Goal: Check status: Check status

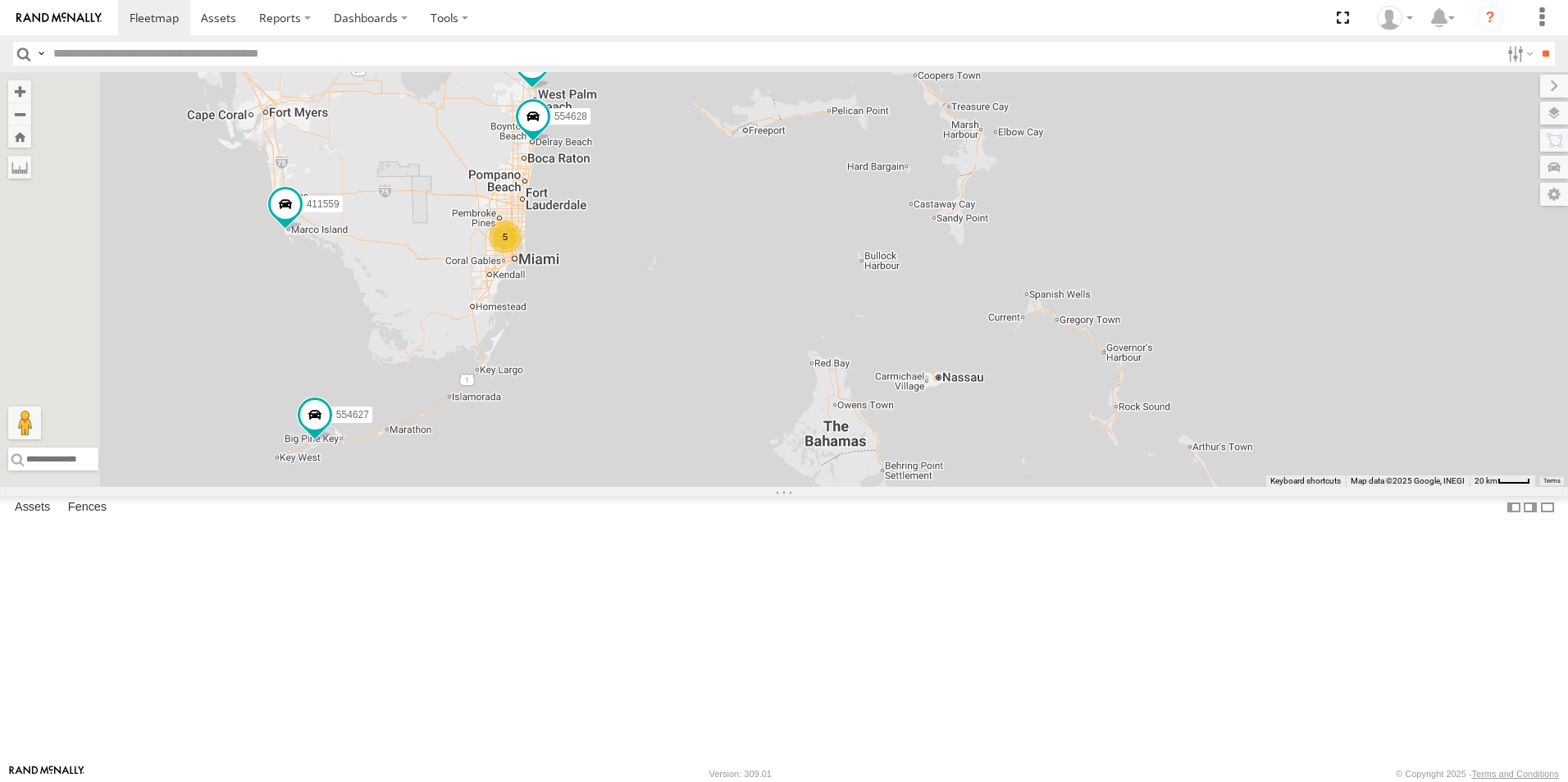
drag, startPoint x: 508, startPoint y: 508, endPoint x: 531, endPoint y: 474, distance: 41.0
click at [538, 477] on div "554627 554628 411559 5 411557" at bounding box center [784, 280] width 1568 height 415
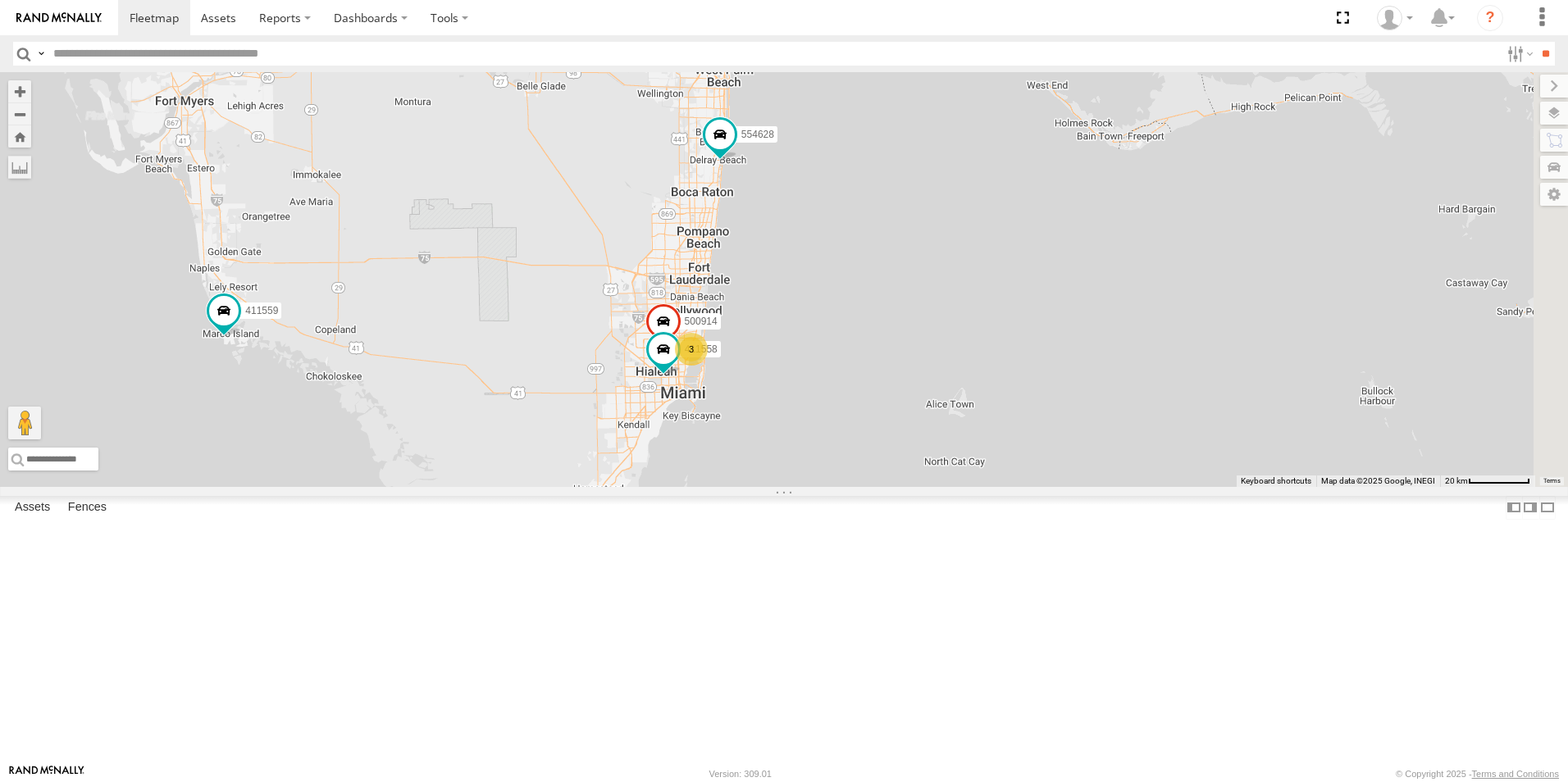
drag, startPoint x: 850, startPoint y: 315, endPoint x: 625, endPoint y: 451, distance: 262.9
click at [625, 451] on div "554627 554628 411559 411557 500914 411558 3" at bounding box center [784, 280] width 1568 height 415
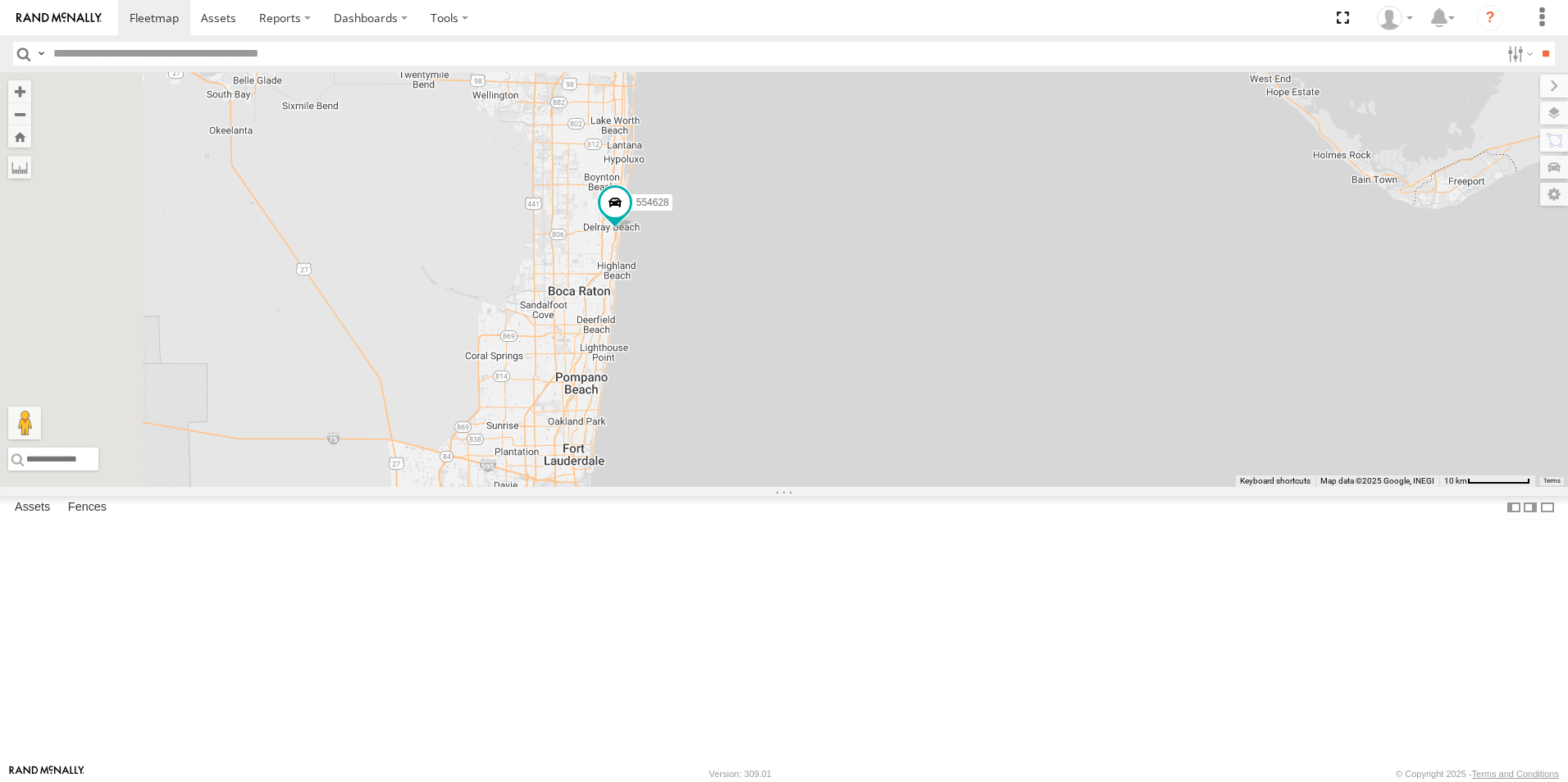
drag, startPoint x: 1005, startPoint y: 329, endPoint x: 1051, endPoint y: 403, distance: 87.1
click at [1051, 404] on div "554627 554628 411559 411557 500914 411558 Van #1 2" at bounding box center [784, 280] width 1568 height 415
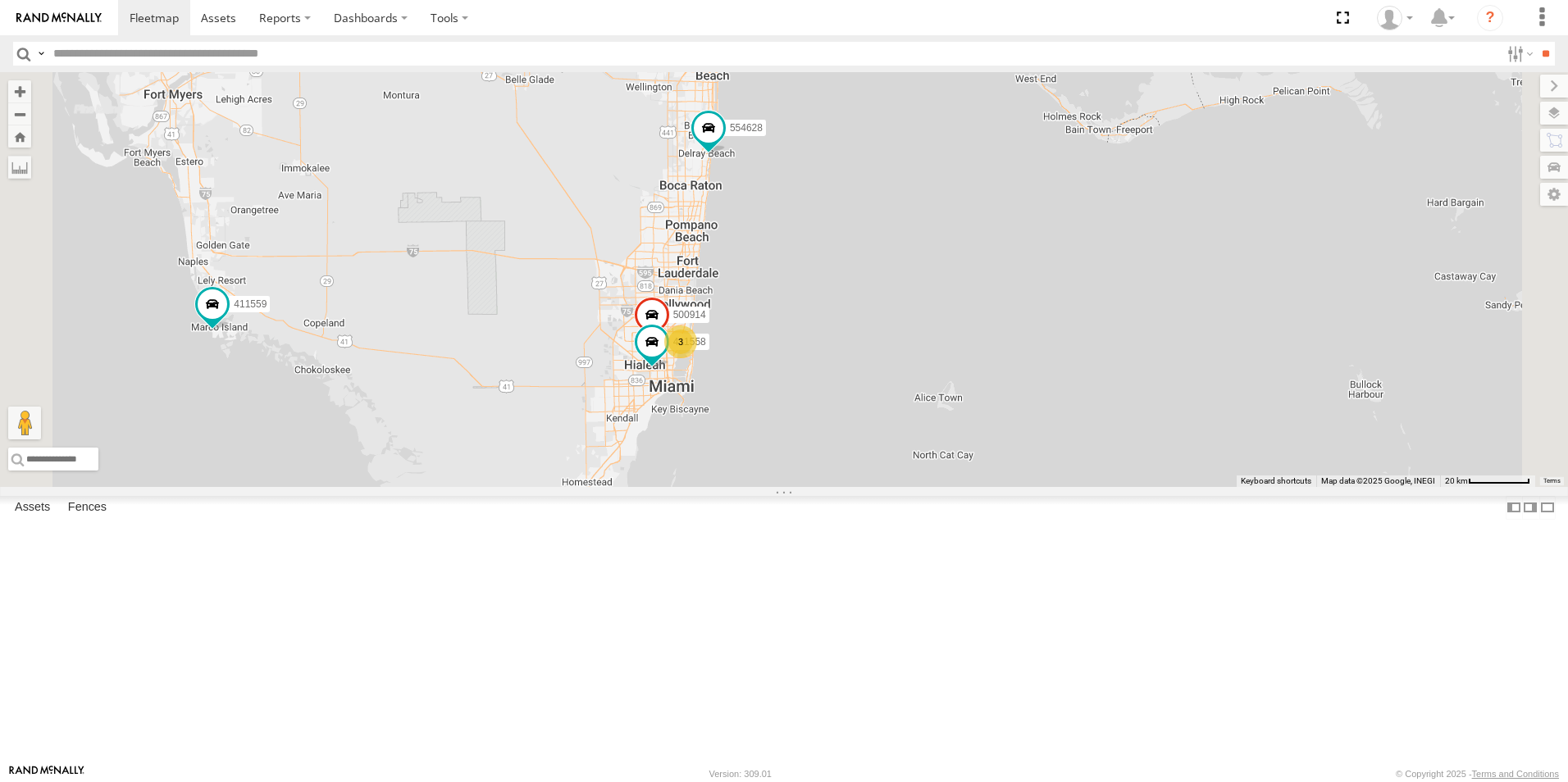
drag, startPoint x: 1025, startPoint y: 444, endPoint x: 1022, endPoint y: 341, distance: 103.0
click at [1022, 341] on div "554627 554628 411559 411557 500914 411558 3" at bounding box center [784, 280] width 1568 height 415
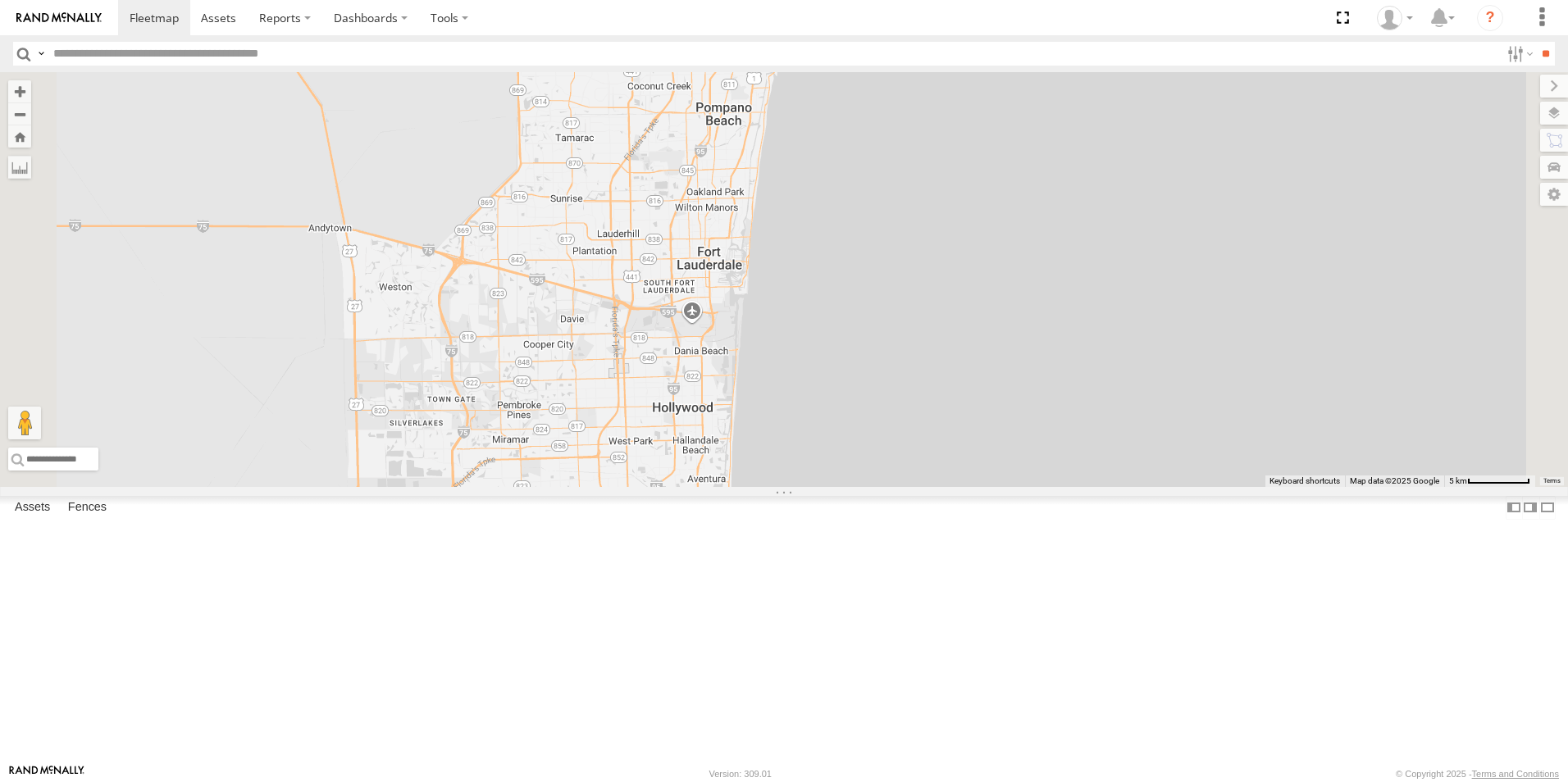
drag, startPoint x: 1004, startPoint y: 316, endPoint x: 1041, endPoint y: 403, distance: 94.5
click at [1055, 487] on div "554627 554628 411559 411557 500914 411558 Van #1 2" at bounding box center [784, 280] width 1568 height 415
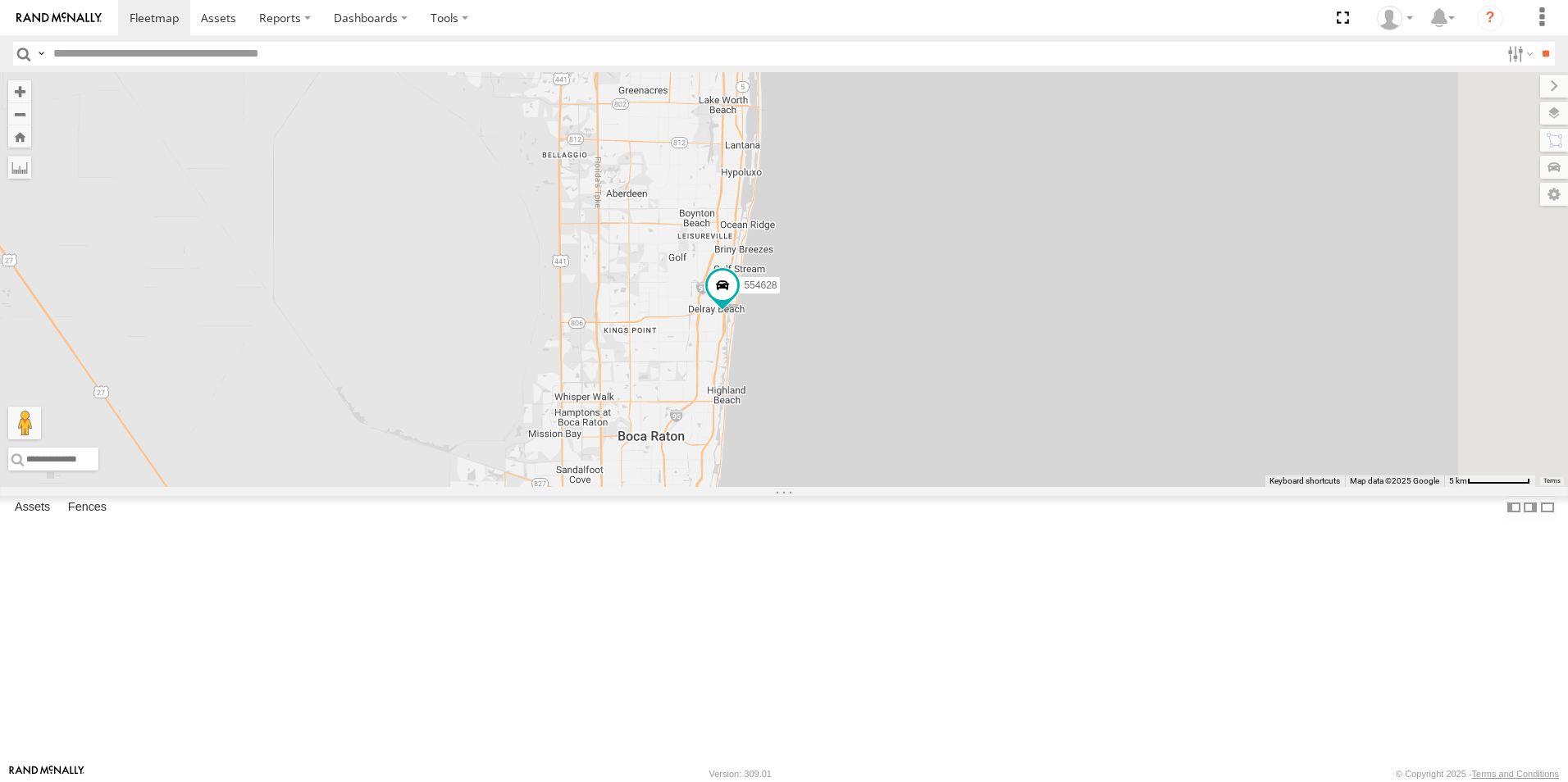
drag, startPoint x: 1034, startPoint y: 294, endPoint x: 990, endPoint y: 456, distance: 167.9
click at [959, 487] on div "554627 554628 411559 411557 500914 411558 Van #1 2" at bounding box center [784, 280] width 1568 height 415
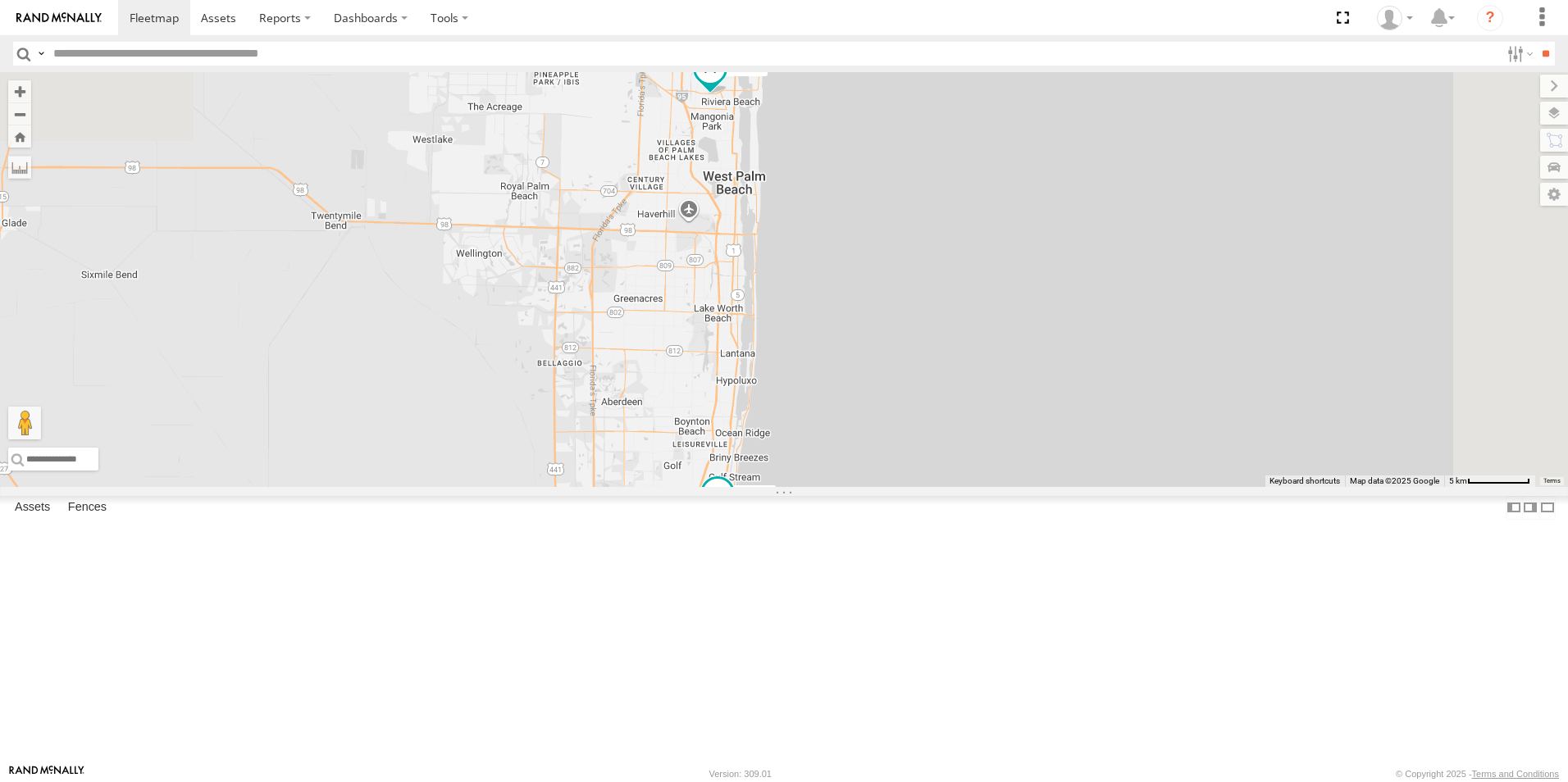
drag, startPoint x: 969, startPoint y: 403, endPoint x: 961, endPoint y: 557, distance: 154.2
click at [962, 487] on div "554627 554628 411559 411557 500914 411558 Van #1 2" at bounding box center [784, 280] width 1568 height 415
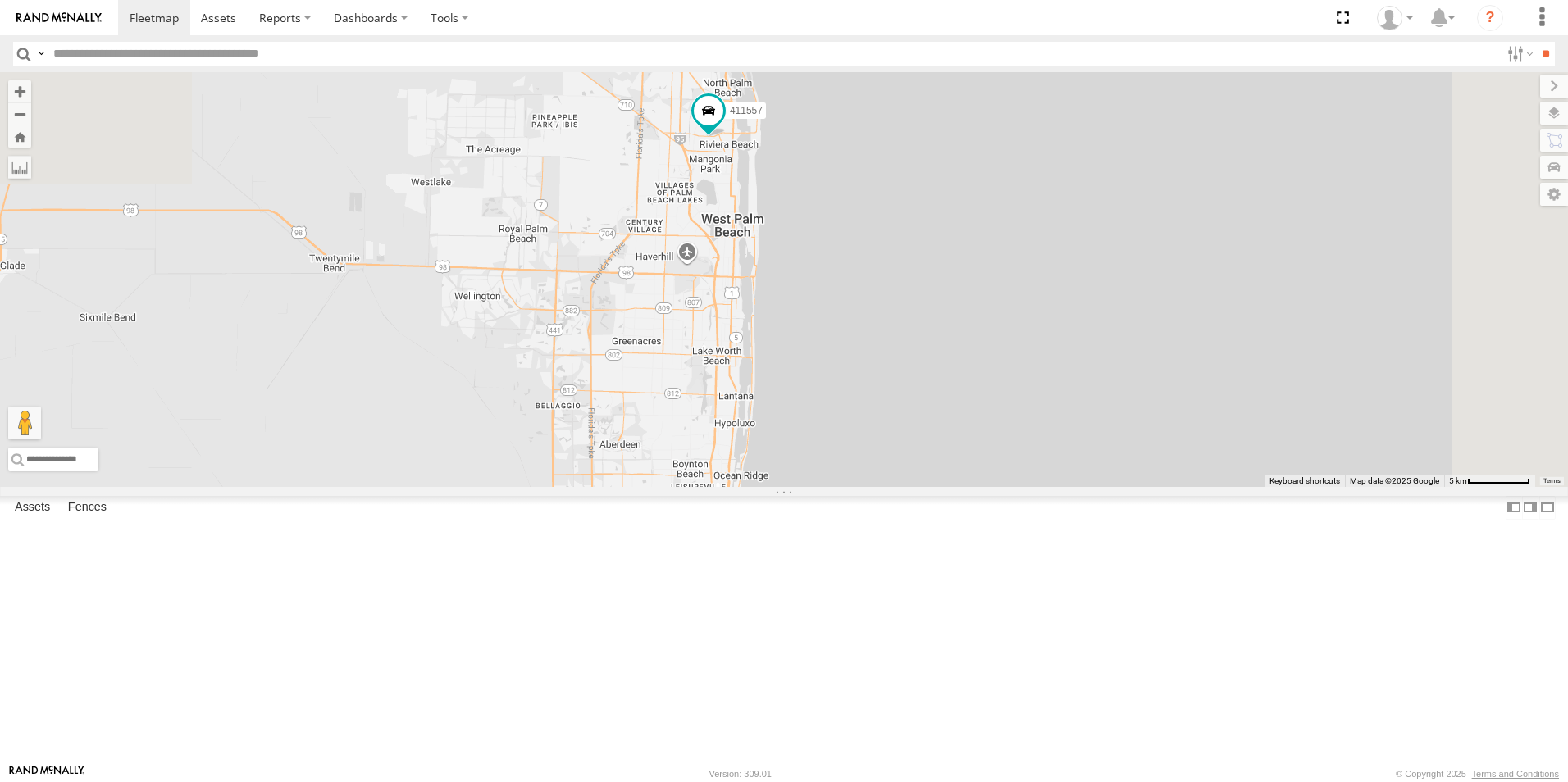
drag, startPoint x: 964, startPoint y: 302, endPoint x: 984, endPoint y: 385, distance: 85.4
click at [985, 387] on div "554627 554628 411559 411557 500914 411558 Van #1 2" at bounding box center [784, 280] width 1568 height 415
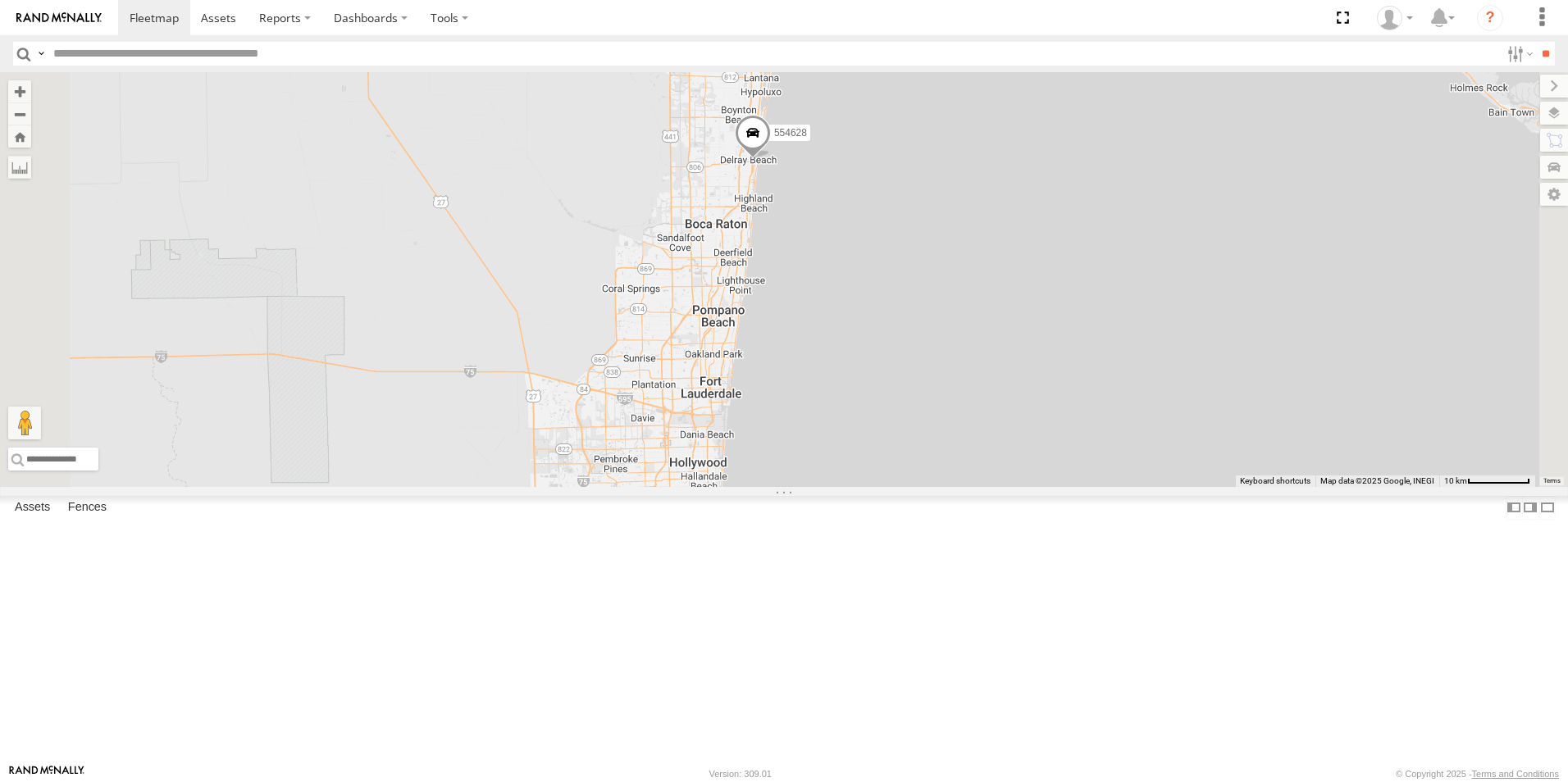
drag, startPoint x: 1146, startPoint y: 427, endPoint x: 1147, endPoint y: 171, distance: 256.0
click at [1147, 171] on div "411557 554628" at bounding box center [784, 280] width 1568 height 415
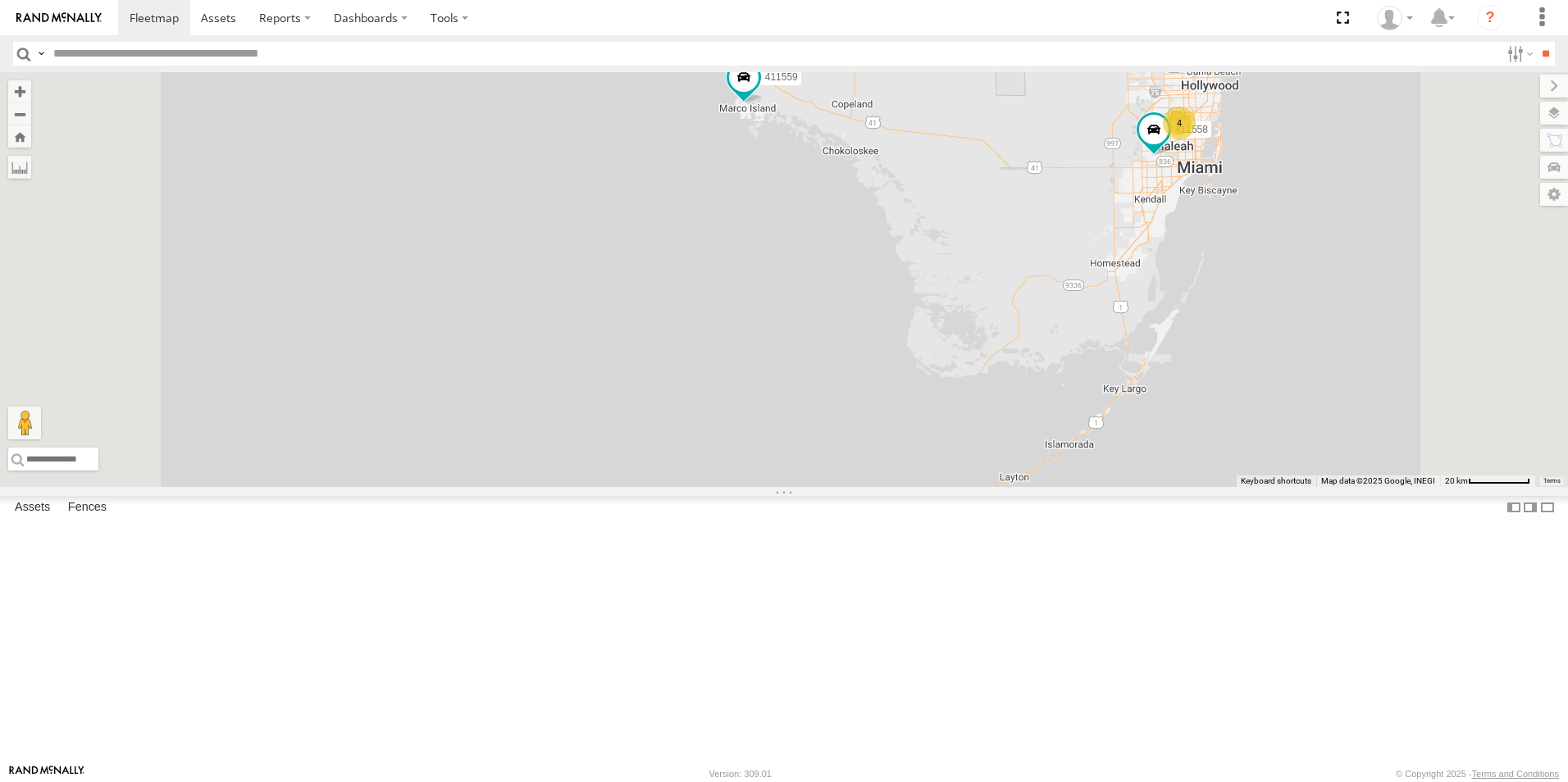
drag, startPoint x: 941, startPoint y: 580, endPoint x: 953, endPoint y: 488, distance: 92.8
click at [956, 480] on div "411557 554628 411559 554627 4 411558" at bounding box center [784, 280] width 1568 height 415
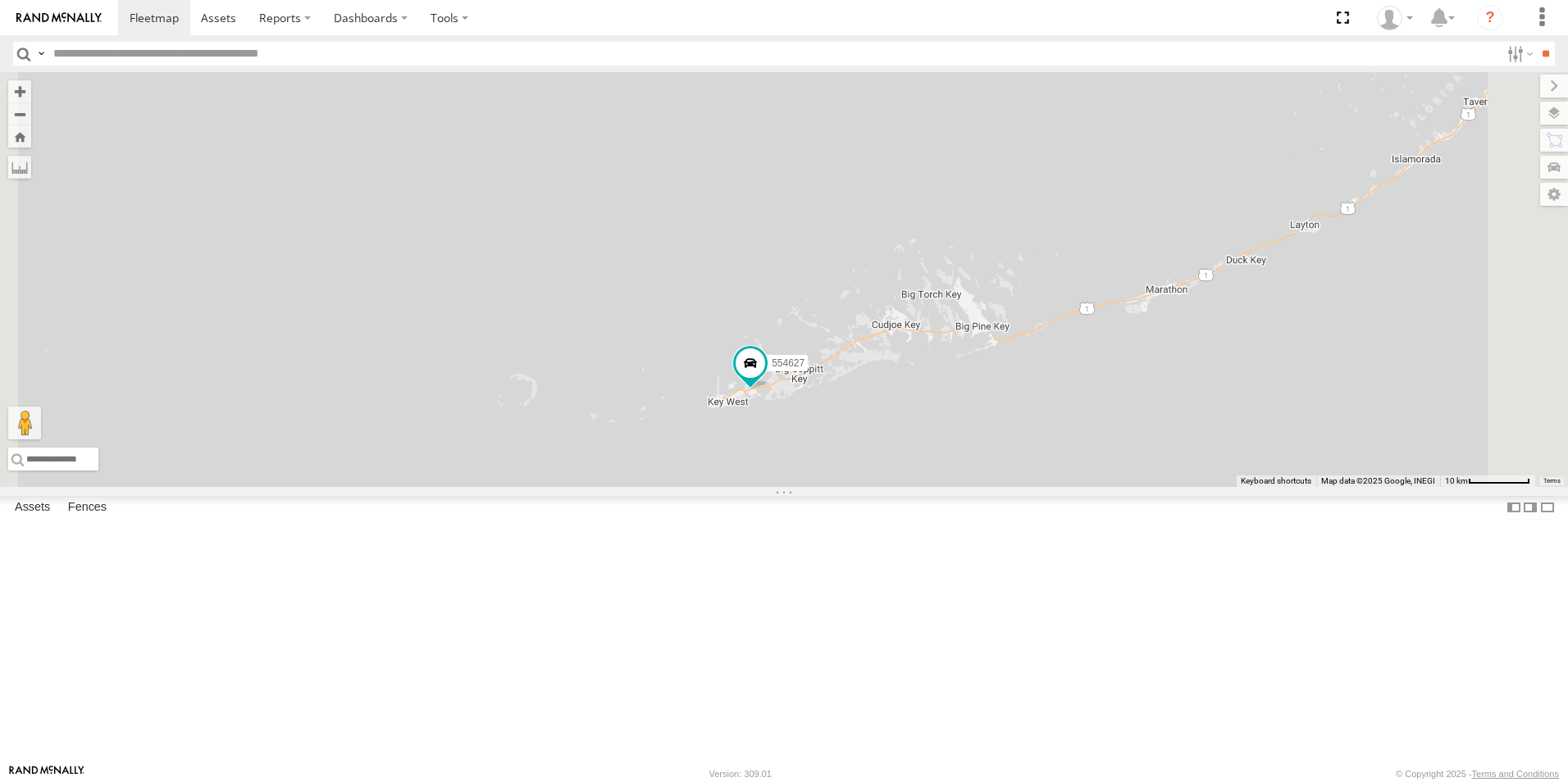
drag, startPoint x: 959, startPoint y: 487, endPoint x: 961, endPoint y: 412, distance: 75.0
click at [961, 412] on div "411557 554628 411559 554627 411558" at bounding box center [784, 280] width 1568 height 415
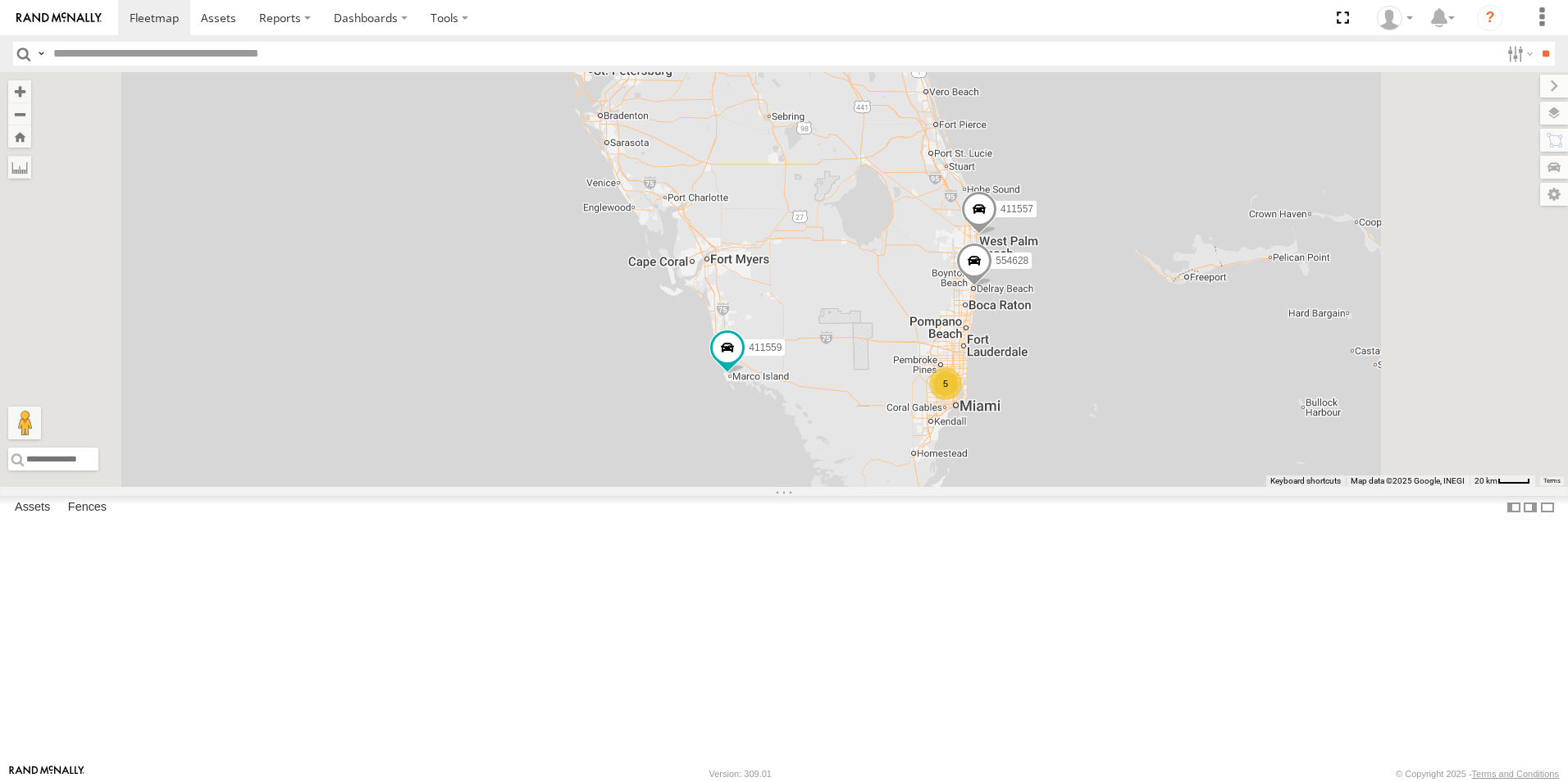
drag, startPoint x: 1256, startPoint y: 271, endPoint x: 1238, endPoint y: 404, distance: 134.2
click at [1240, 413] on div "411557 554628 411559 554627 5" at bounding box center [784, 280] width 1568 height 415
